Goal: Navigation & Orientation: Find specific page/section

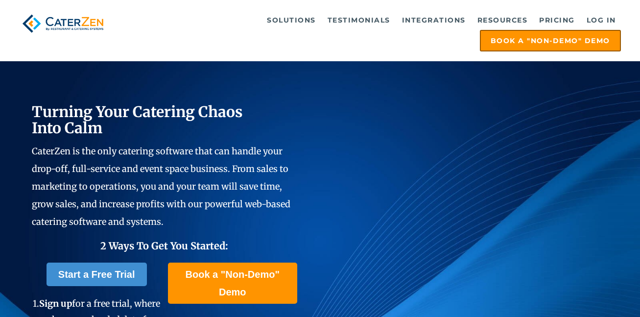
click at [608, 18] on link "Log in" at bounding box center [601, 20] width 39 height 20
